Goal: Obtain resource: Download file/media

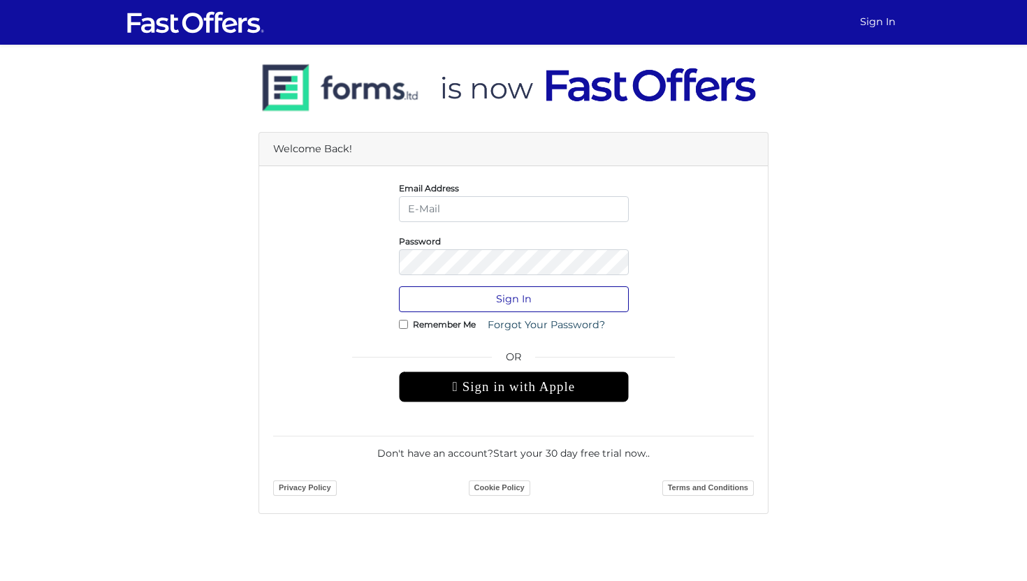
type input "[PERSON_NAME][EMAIL_ADDRESS][DOMAIN_NAME]"
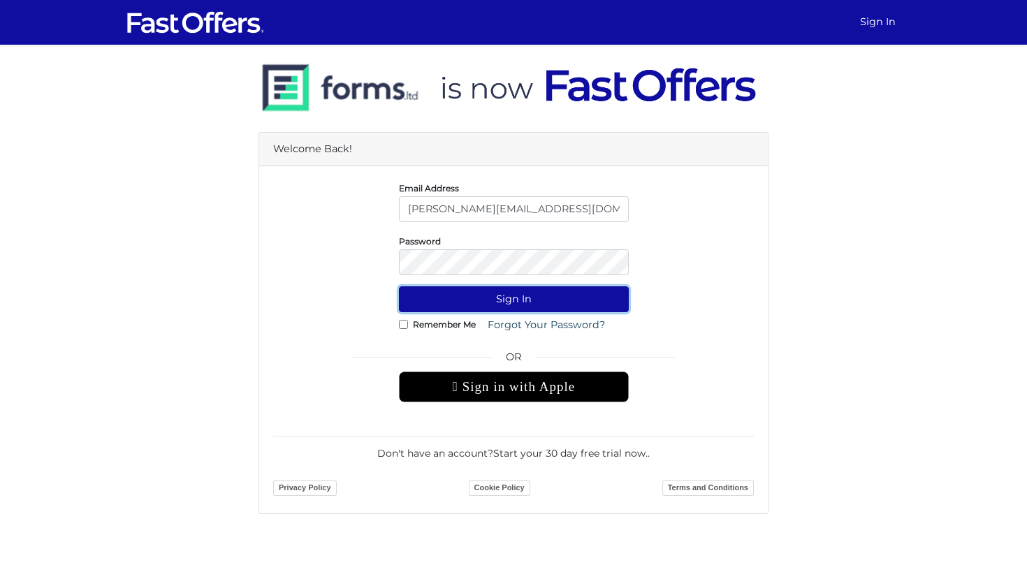
click at [525, 310] on button "Sign In" at bounding box center [514, 299] width 230 height 26
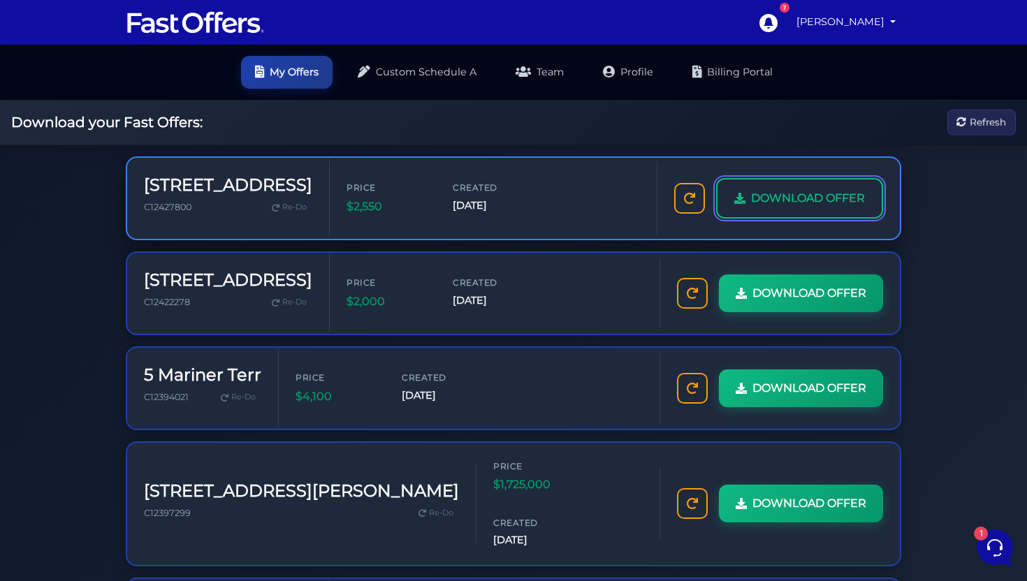
click at [838, 199] on span "DOWNLOAD OFFER" at bounding box center [808, 198] width 114 height 18
